Goal: Information Seeking & Learning: Check status

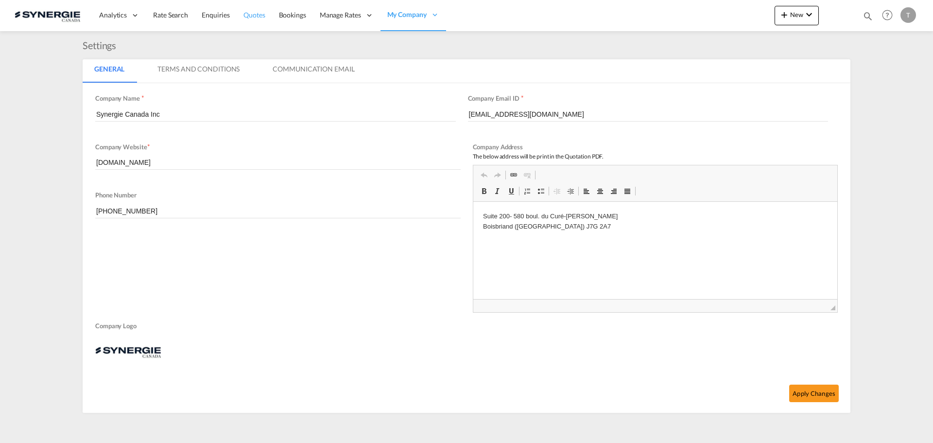
click at [259, 18] on span "Quotes" at bounding box center [253, 15] width 21 height 8
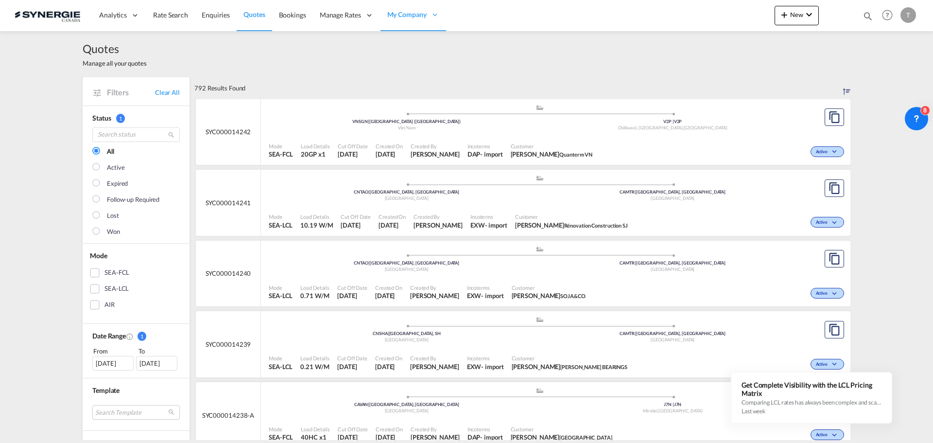
click at [108, 358] on div "[DATE]" at bounding box center [112, 363] width 41 height 15
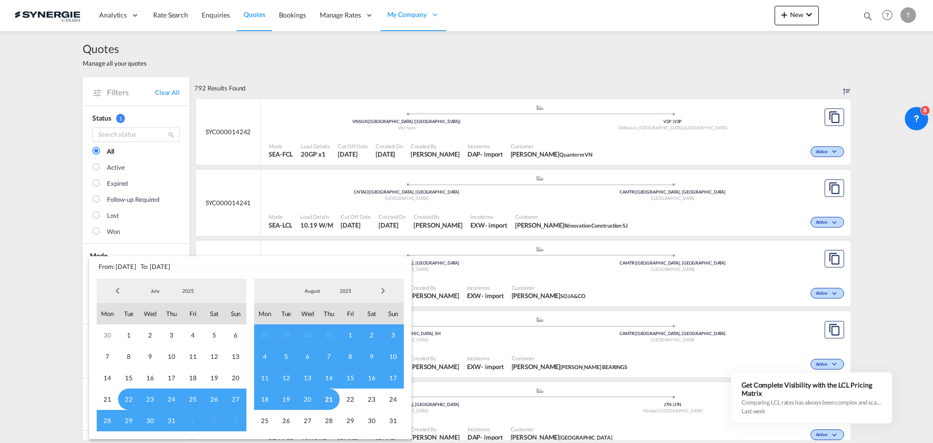
click at [116, 290] on span "Previous Month" at bounding box center [117, 290] width 19 height 19
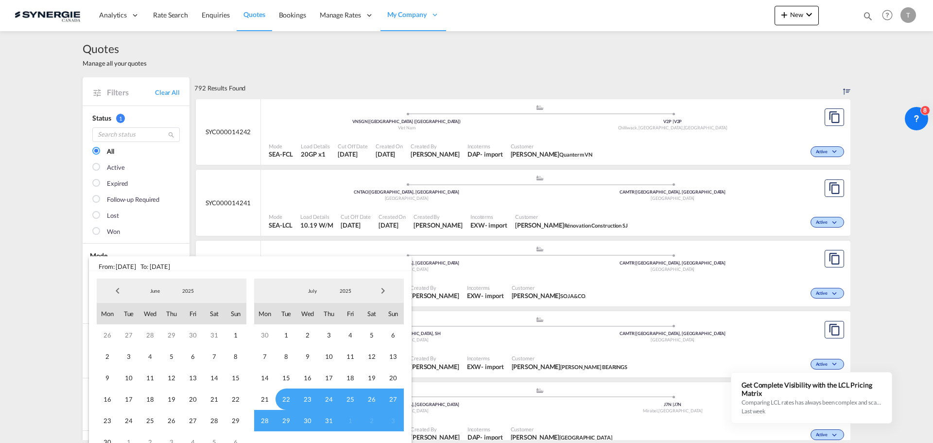
click at [112, 287] on span "Previous Month" at bounding box center [117, 290] width 19 height 19
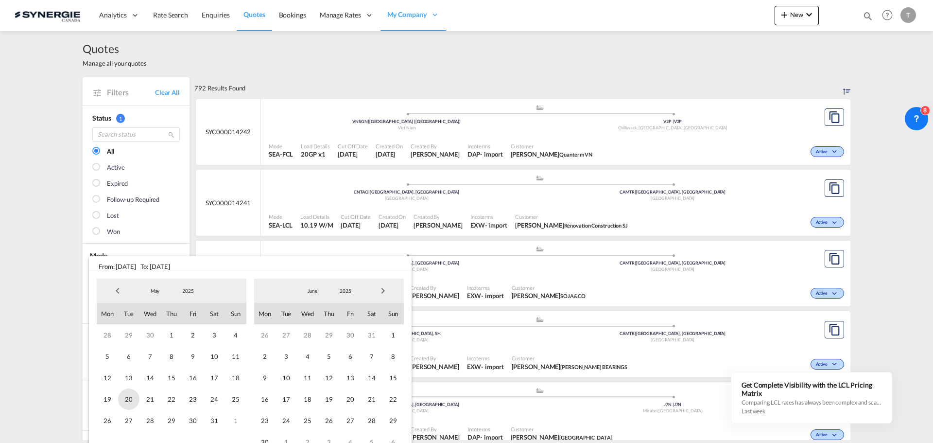
click at [128, 401] on span "20" at bounding box center [128, 398] width 21 height 21
click at [288, 399] on span "17" at bounding box center [285, 398] width 21 height 21
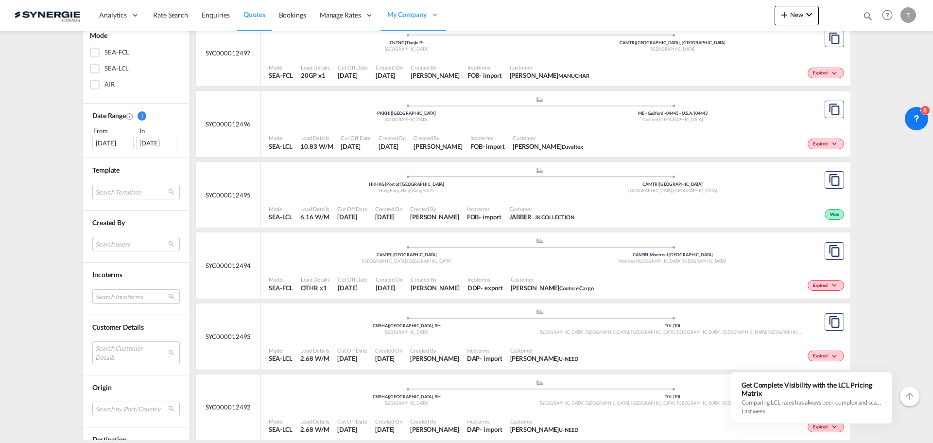
scroll to position [243, 0]
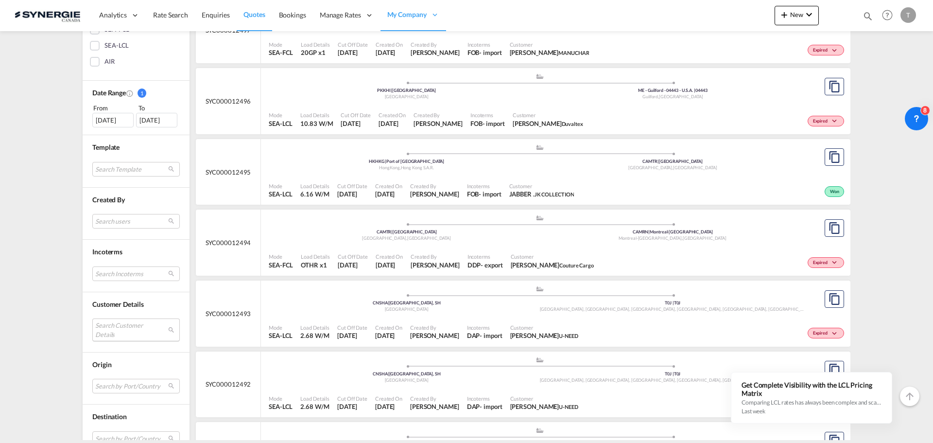
click at [125, 326] on md-select "Search Customer Details user name user [PERSON_NAME] [EMAIL_ADDRESS][DOMAIN_NAM…" at bounding box center [135, 329] width 87 height 22
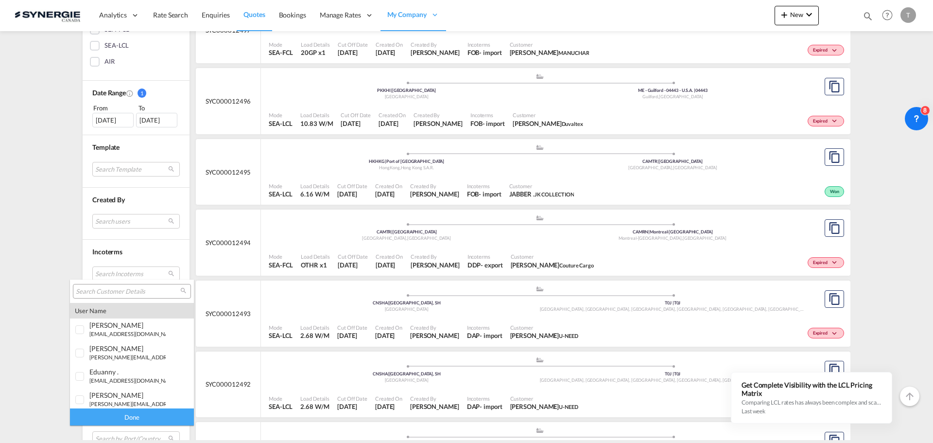
click at [109, 286] on div at bounding box center [132, 291] width 118 height 15
click at [109, 292] on input "search" at bounding box center [128, 291] width 104 height 9
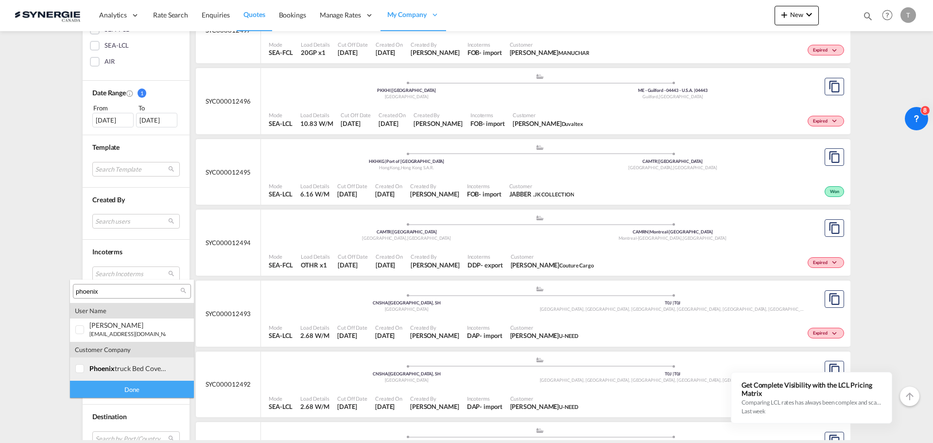
click at [105, 365] on span "phoenix" at bounding box center [101, 368] width 25 height 8
click at [85, 366] on div at bounding box center [80, 369] width 10 height 10
click at [113, 289] on input "phoenix" at bounding box center [128, 291] width 104 height 9
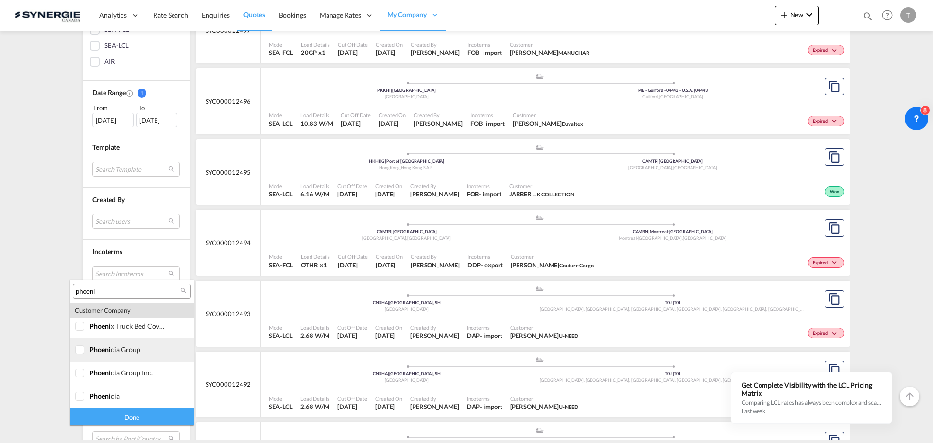
scroll to position [136, 0]
type input "phoeni"
click at [90, 356] on md-option "company phoeni cia group" at bounding box center [132, 349] width 124 height 23
click at [85, 369] on div at bounding box center [80, 373] width 10 height 10
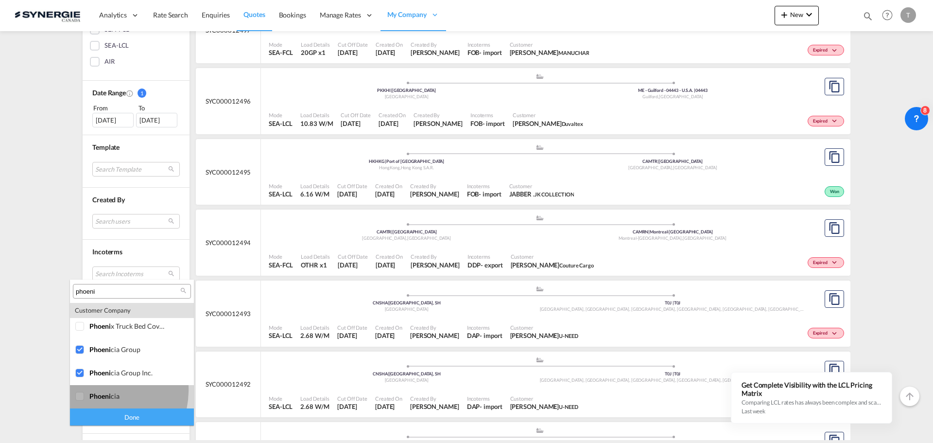
click at [92, 390] on md-option "company phoeni cia" at bounding box center [132, 396] width 124 height 23
click at [133, 415] on div "Done" at bounding box center [132, 416] width 124 height 17
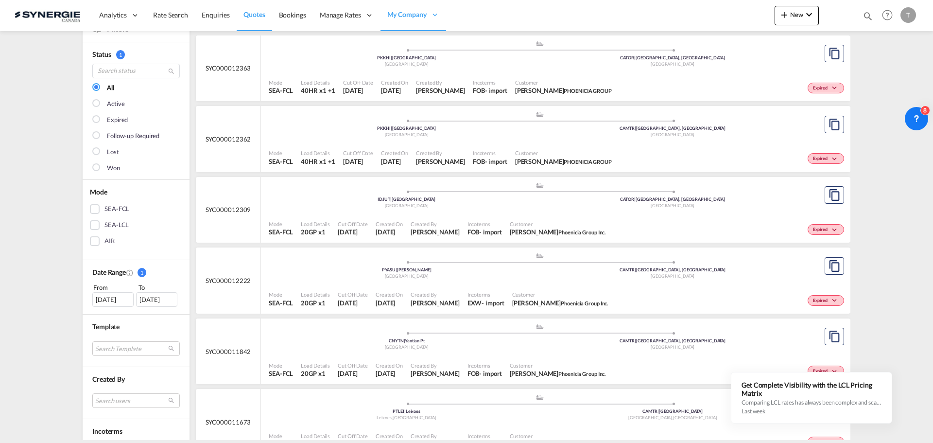
scroll to position [97, 0]
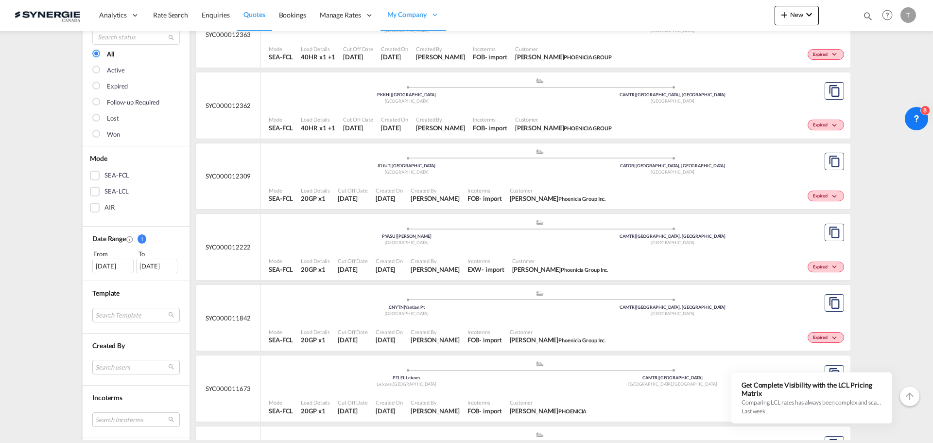
click at [156, 264] on div "[DATE]" at bounding box center [156, 265] width 41 height 15
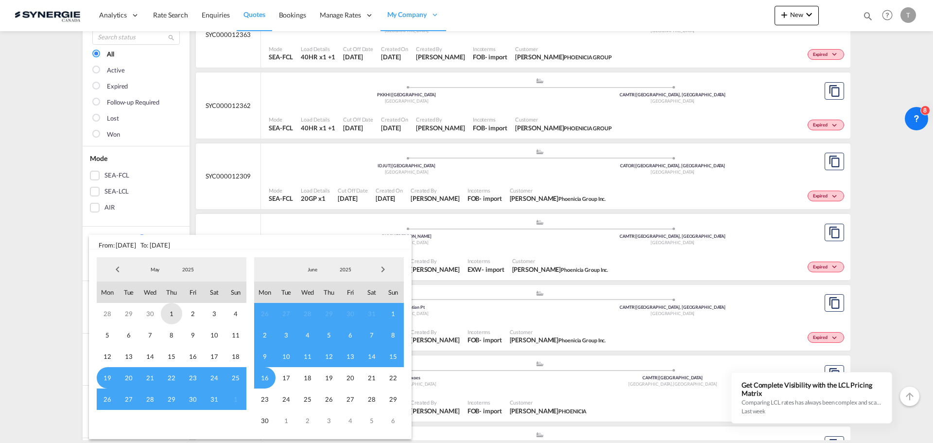
click at [172, 313] on span "1" at bounding box center [171, 313] width 21 height 21
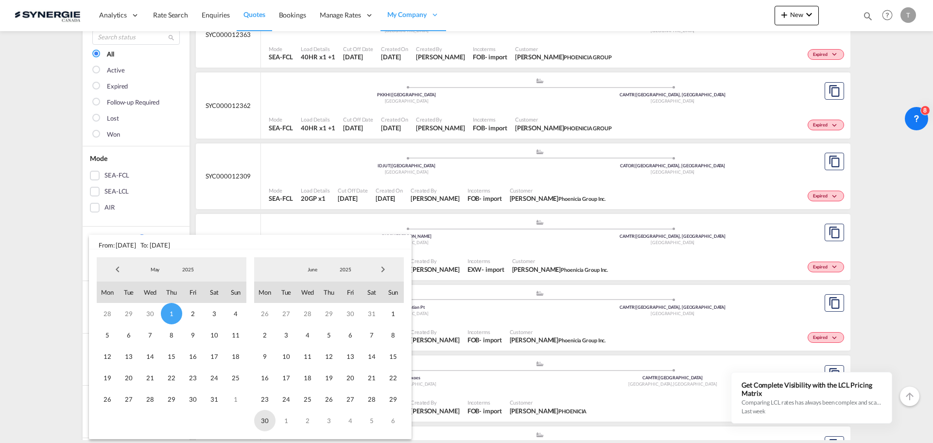
click at [266, 422] on span "30" at bounding box center [264, 420] width 21 height 21
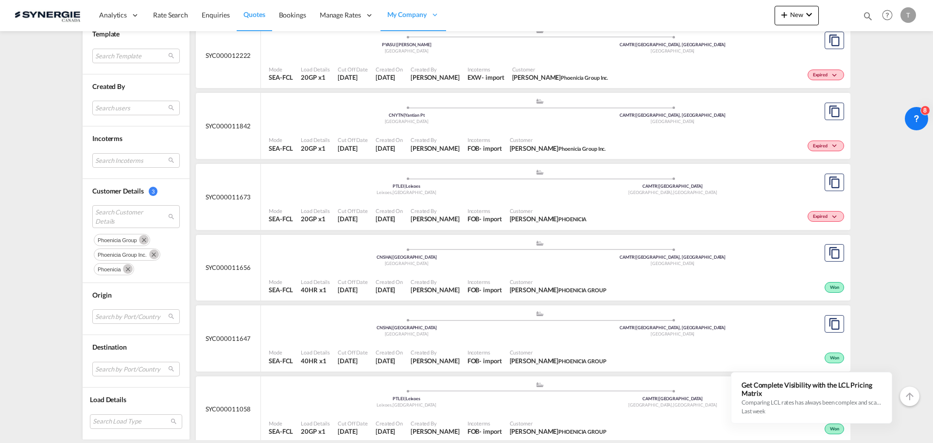
scroll to position [369, 0]
